Goal: Information Seeking & Learning: Find contact information

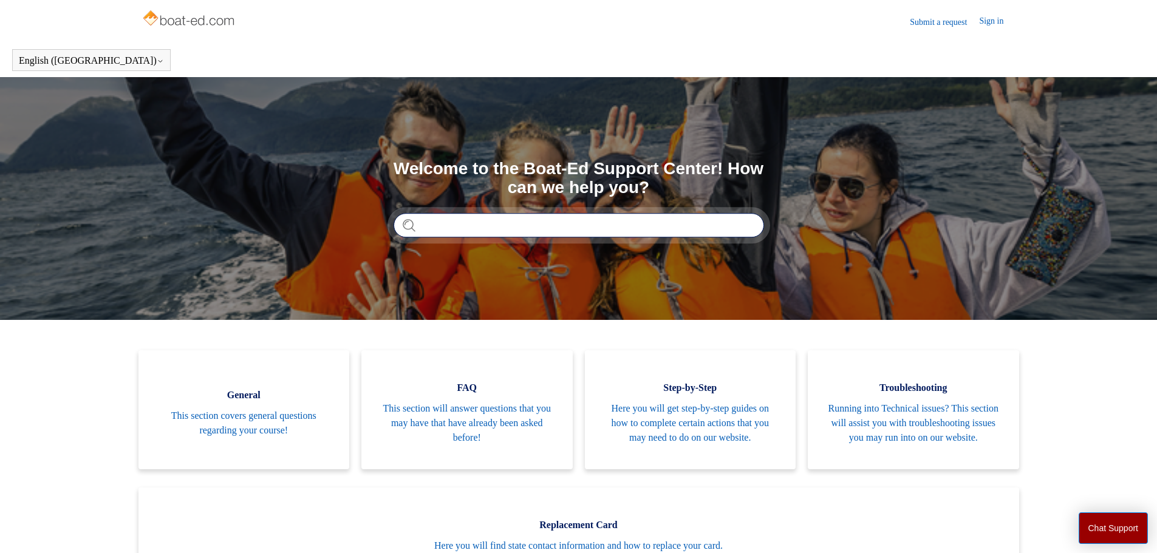
click at [487, 227] on input "Search" at bounding box center [579, 225] width 371 height 24
type input "****"
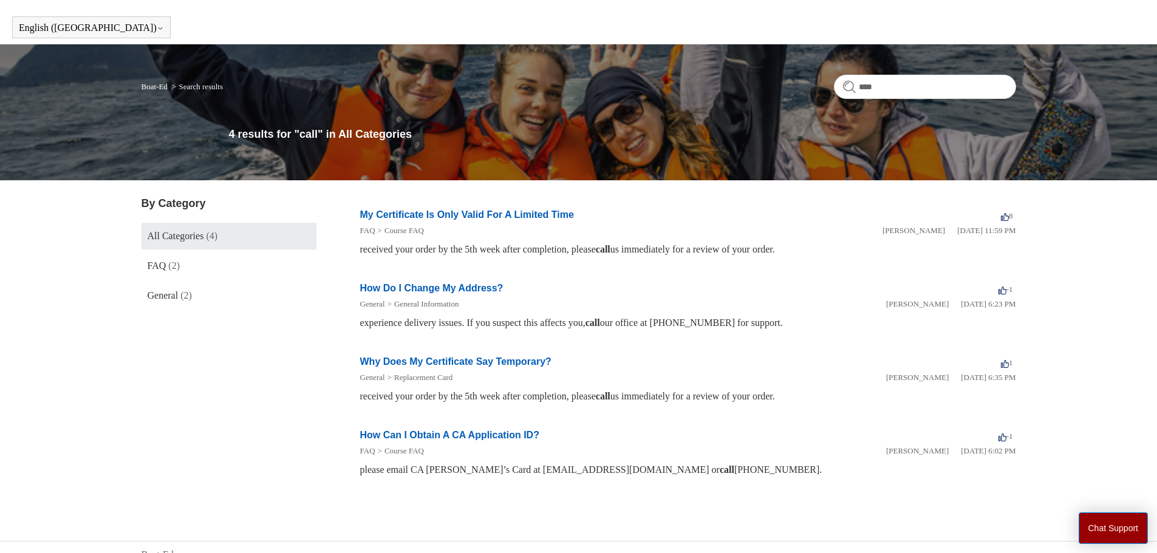
scroll to position [48, 0]
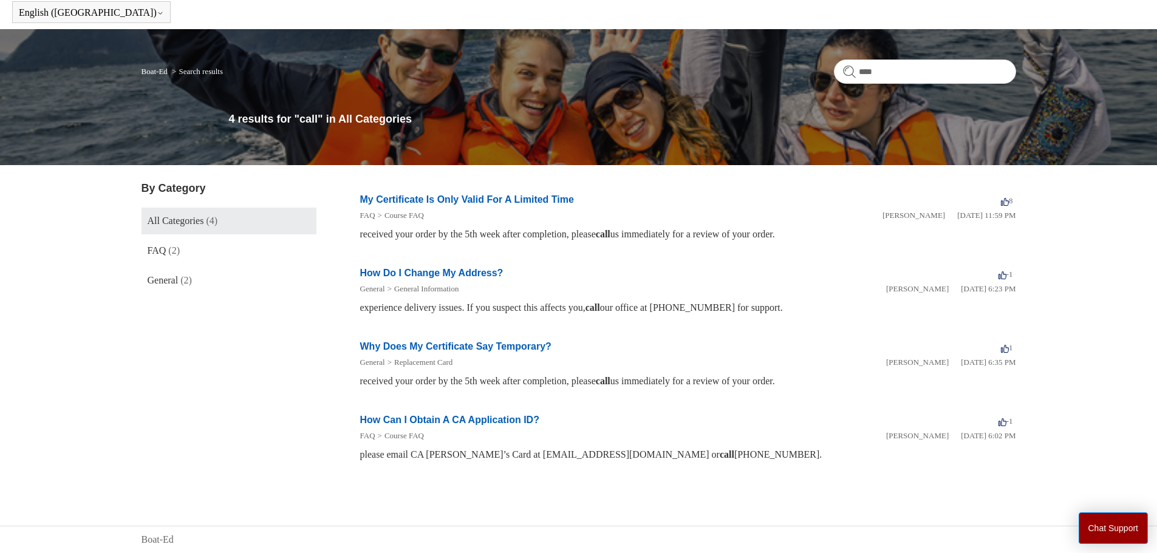
click at [685, 232] on div "received your order by the 5th week after completion, please call us immediatel…" at bounding box center [688, 234] width 656 height 15
click at [176, 276] on span "General" at bounding box center [163, 280] width 31 height 10
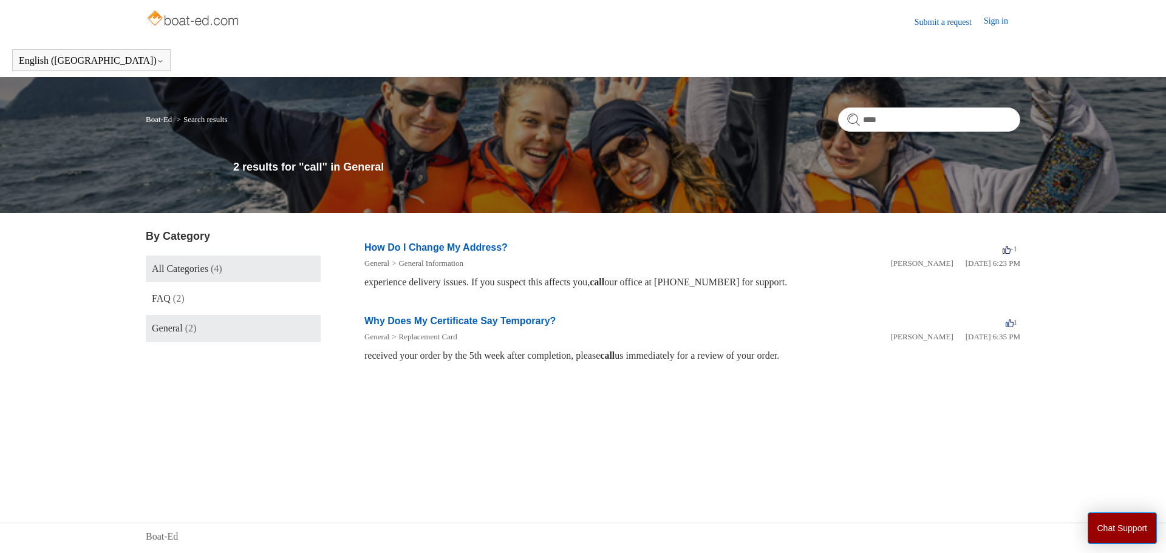
click at [182, 267] on span "All Categories" at bounding box center [180, 269] width 56 height 10
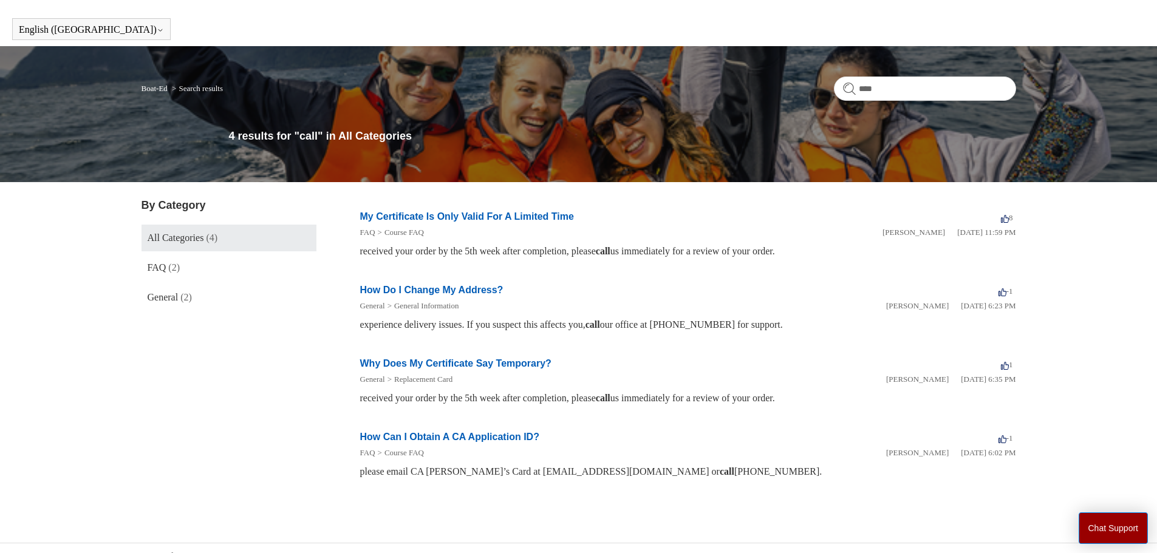
scroll to position [48, 0]
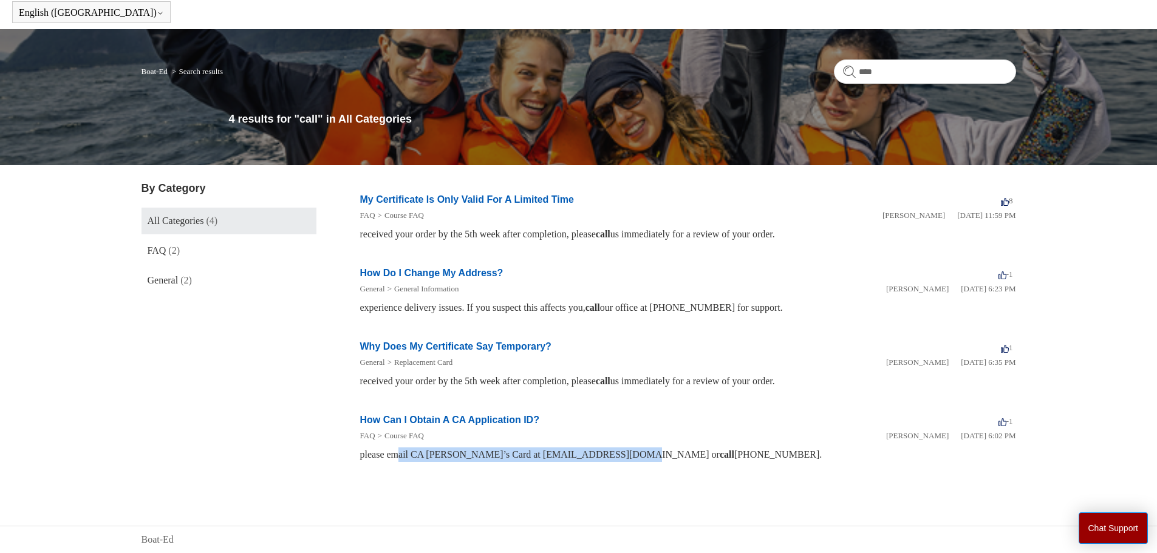
drag, startPoint x: 443, startPoint y: 454, endPoint x: 627, endPoint y: 462, distance: 184.3
click at [627, 462] on div "please email CA Boater’s Card at BoaterCard@parks.ca.gov or call 1-844-421-8333…" at bounding box center [688, 455] width 656 height 15
click at [428, 199] on link "My Certificate Is Only Valid For A Limited Time" at bounding box center [467, 199] width 214 height 10
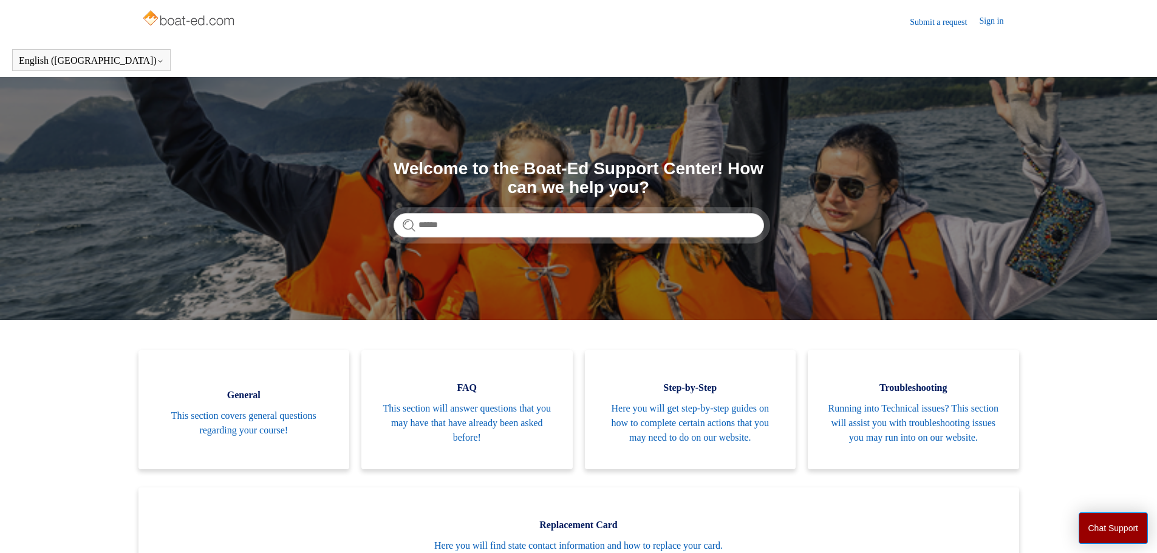
scroll to position [270, 0]
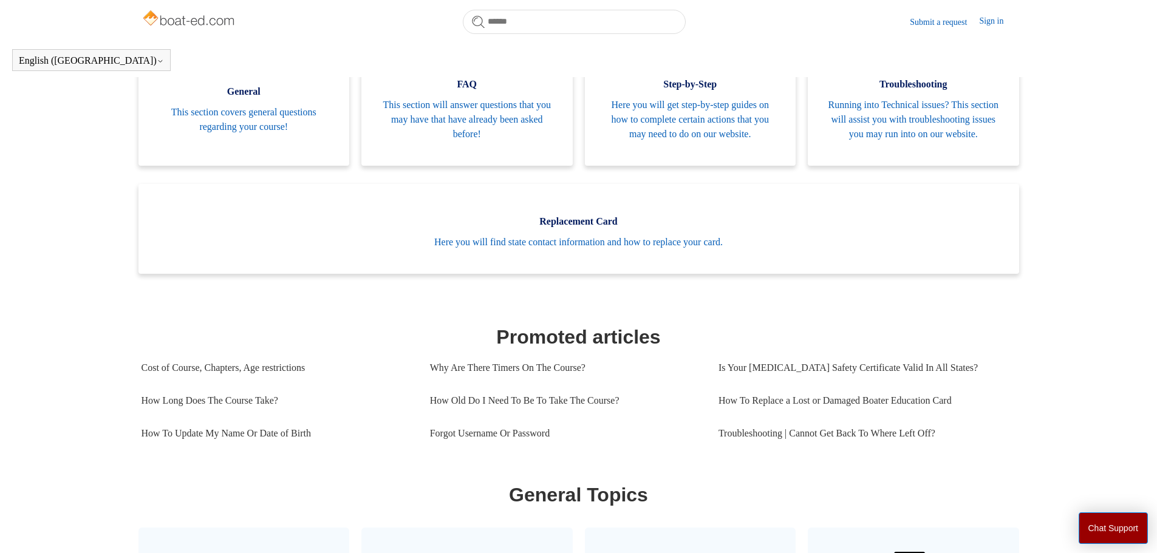
drag, startPoint x: 727, startPoint y: 490, endPoint x: 125, endPoint y: 286, distance: 635.9
click at [126, 286] on main "Boat-Ed Search Welcome to the Boat-Ed Support Center! How can we help you? Cate…" at bounding box center [578, 462] width 1157 height 1378
click at [125, 286] on main "Boat-Ed Search Welcome to the Boat-Ed Support Center! How can we help you? Cate…" at bounding box center [578, 462] width 1157 height 1378
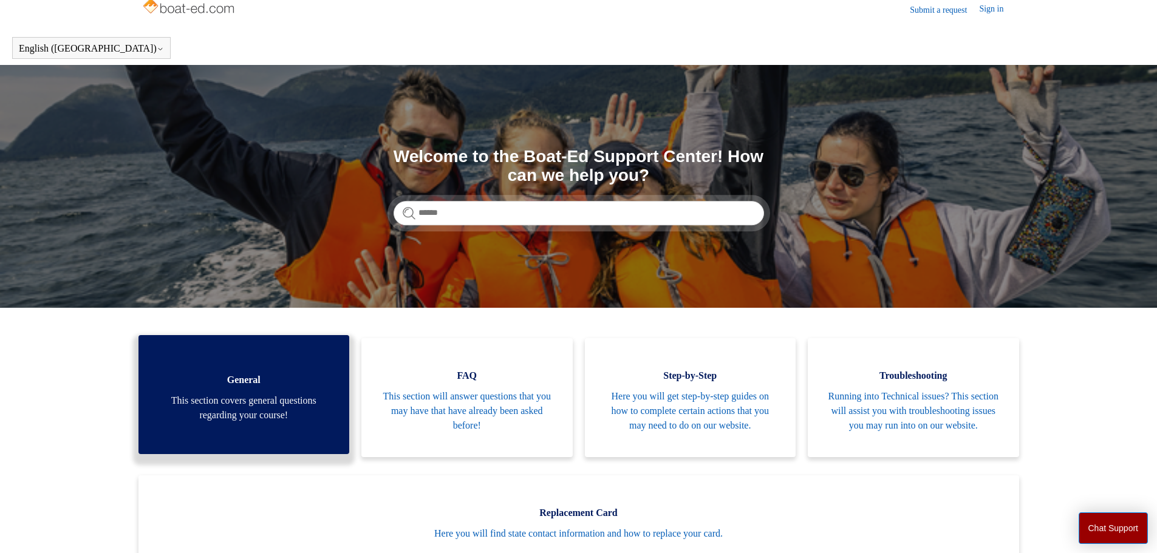
scroll to position [0, 0]
